Goal: Learn about a topic

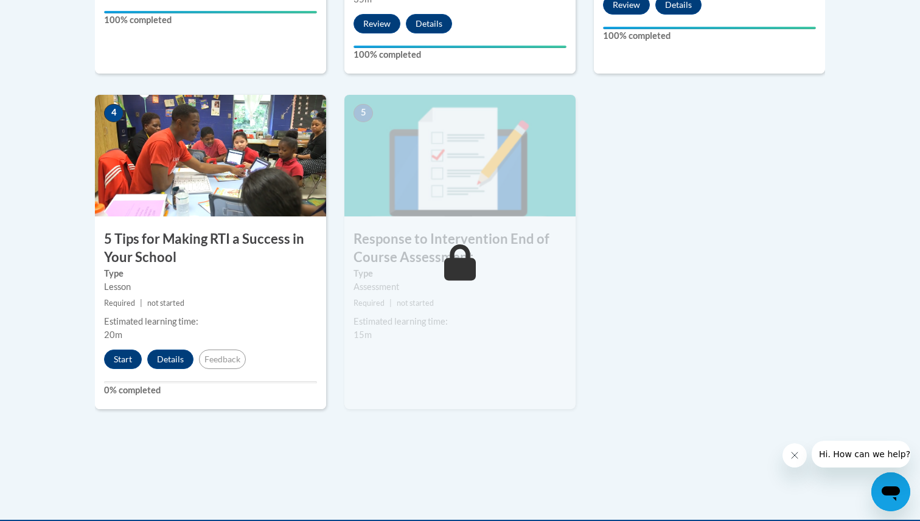
scroll to position [668, 0]
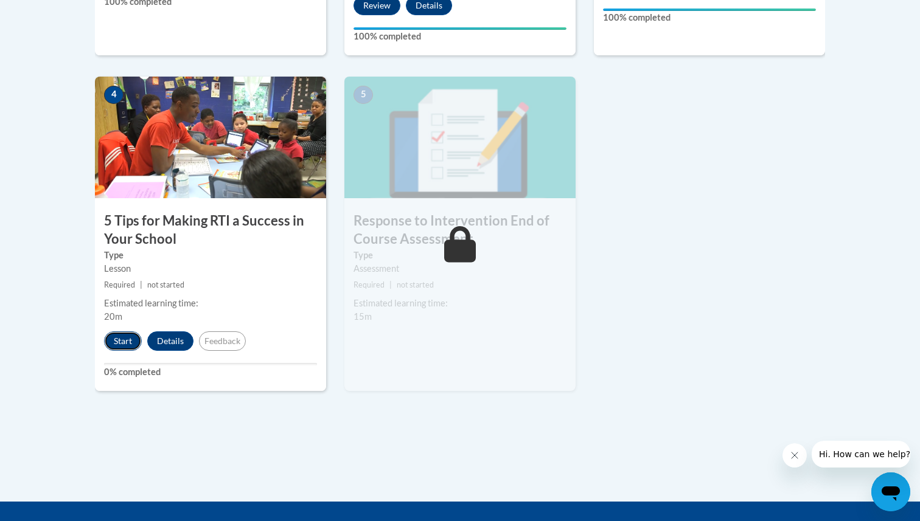
click at [124, 347] on button "Start" at bounding box center [123, 341] width 38 height 19
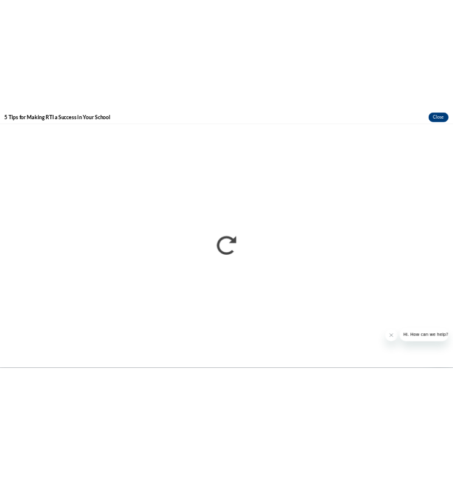
scroll to position [0, 0]
